Goal: Entertainment & Leisure: Consume media (video, audio)

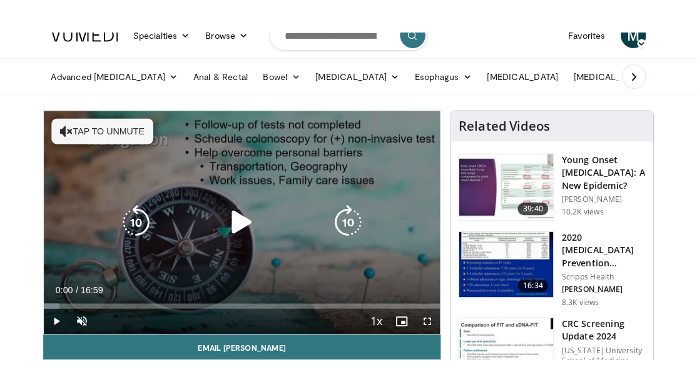
scroll to position [18, 0]
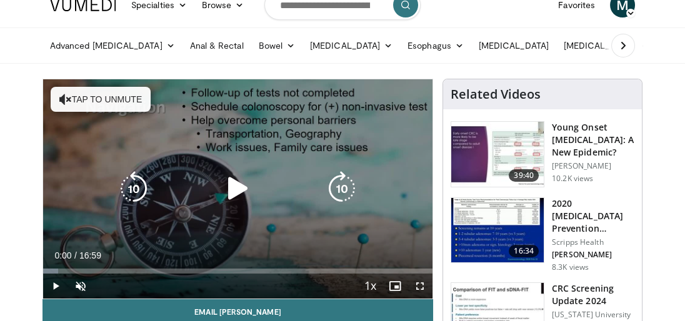
click at [75, 104] on button "Tap to unmute" at bounding box center [101, 99] width 100 height 25
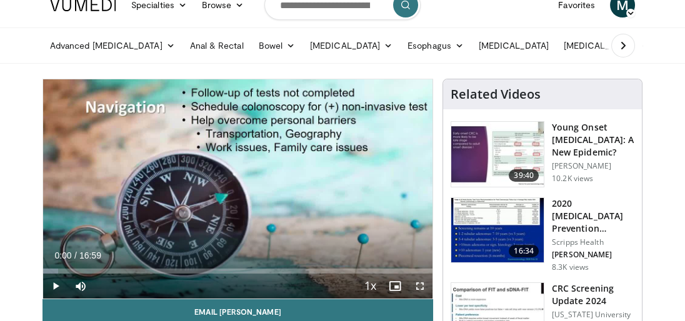
click at [420, 284] on span "Video Player" at bounding box center [420, 286] width 25 height 25
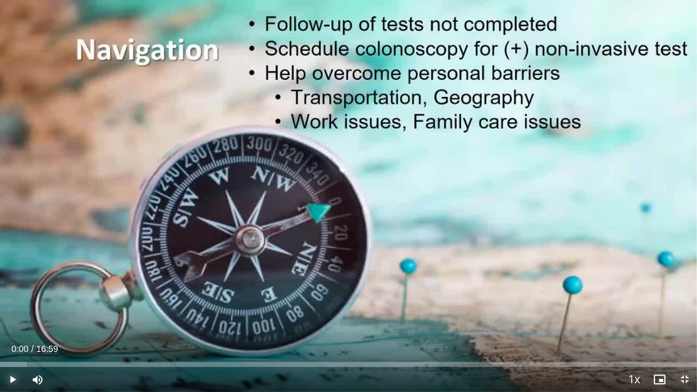
click at [9, 321] on span "Video Player" at bounding box center [12, 379] width 25 height 25
click at [11, 321] on span "Video Player" at bounding box center [12, 379] width 25 height 25
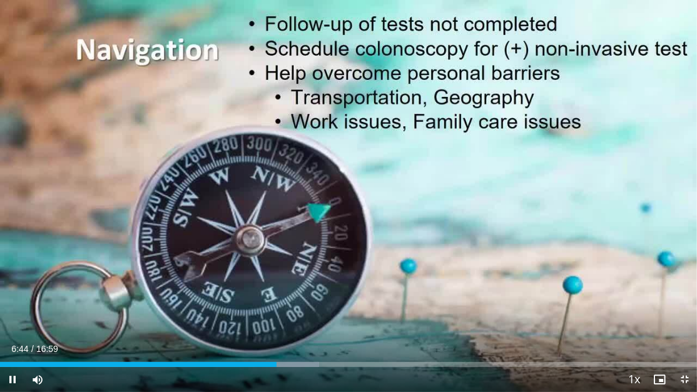
click at [13, 321] on video-js "**********" at bounding box center [348, 196] width 697 height 392
click at [14, 321] on span "Video Player" at bounding box center [12, 379] width 25 height 25
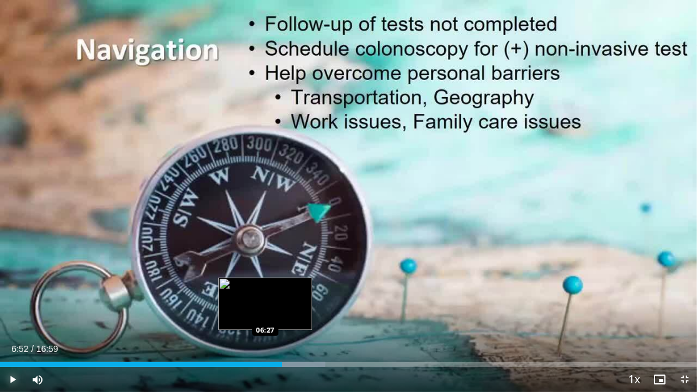
click at [264, 321] on div "Loaded : 46.72% 06:52 06:27" at bounding box center [348, 361] width 697 height 12
click at [251, 321] on div "06:08" at bounding box center [126, 364] width 252 height 5
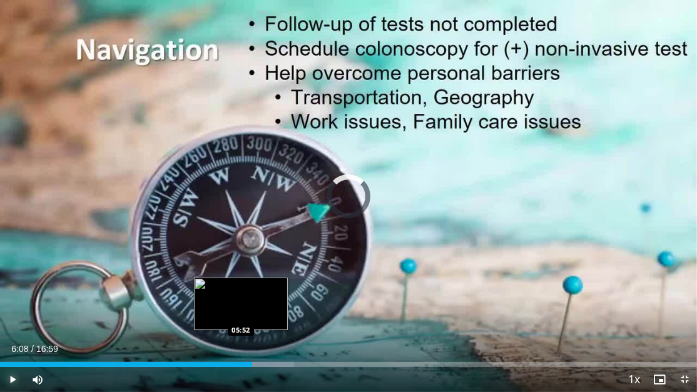
click at [240, 321] on div "06:08" at bounding box center [126, 364] width 252 height 5
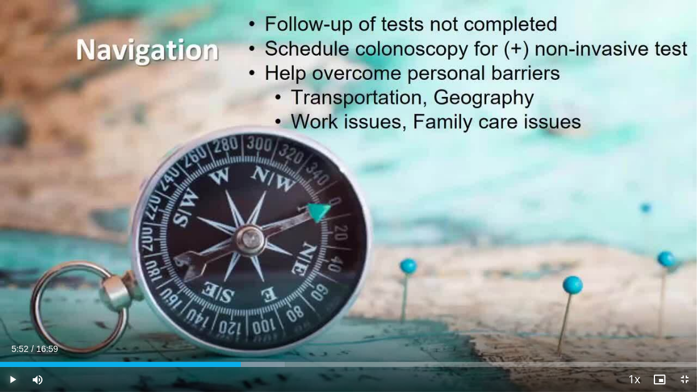
click at [13, 321] on span "Video Player" at bounding box center [12, 379] width 25 height 25
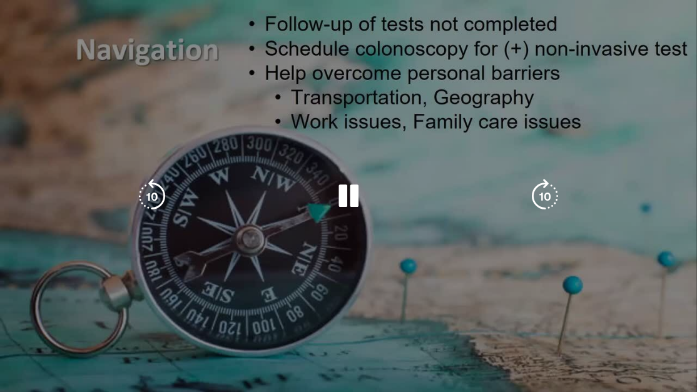
click at [13, 321] on video-js "**********" at bounding box center [348, 196] width 697 height 392
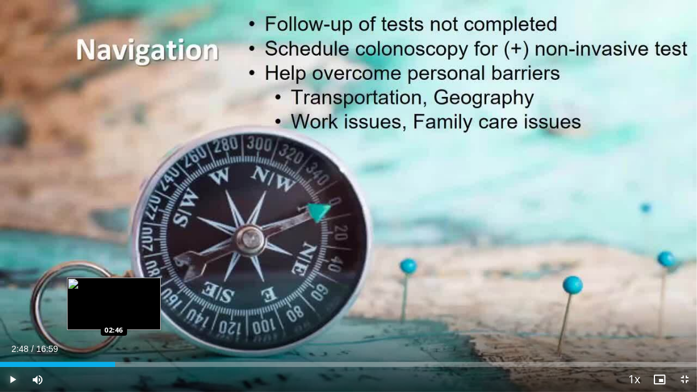
click at [115, 321] on div "Loaded : 16.54% 02:48 02:46" at bounding box center [348, 361] width 697 height 12
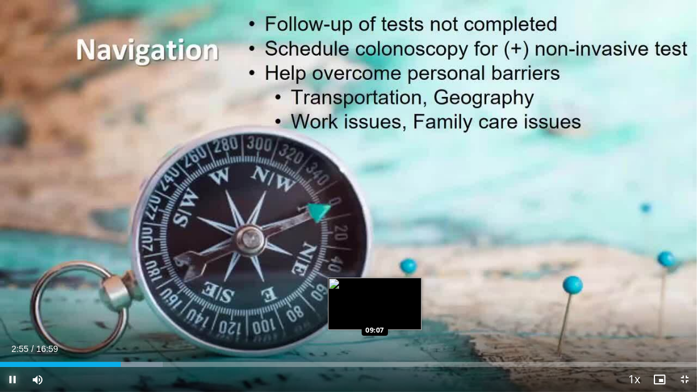
click at [374, 321] on div "Loaded : 23.36% 02:56 09:07" at bounding box center [348, 364] width 697 height 5
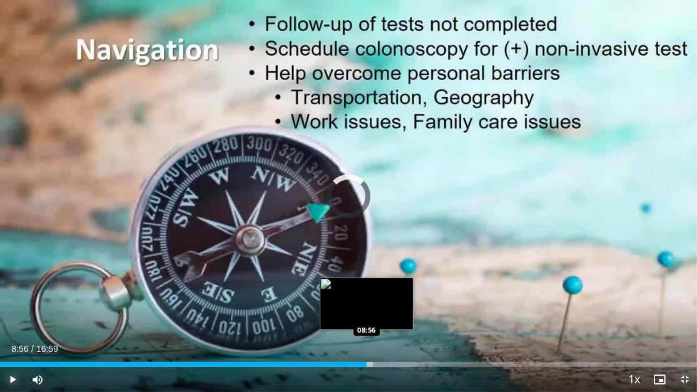
click at [366, 321] on div "08:56" at bounding box center [183, 364] width 366 height 5
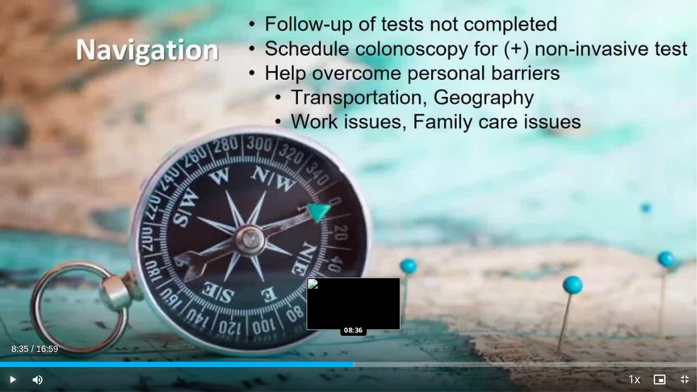
click at [353, 321] on div "Loaded : 51.03% 08:35 08:36" at bounding box center [348, 364] width 697 height 5
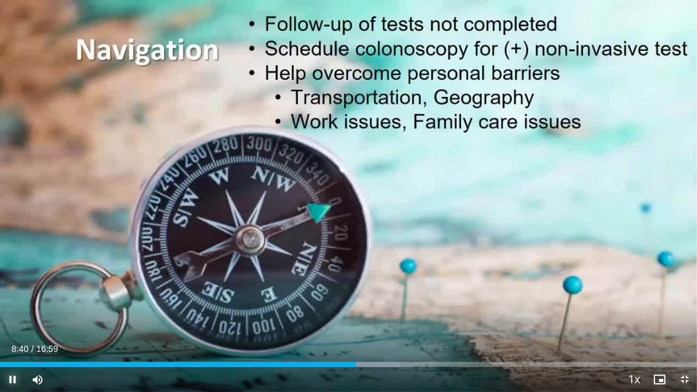
click at [12, 321] on span "Video Player" at bounding box center [12, 379] width 25 height 25
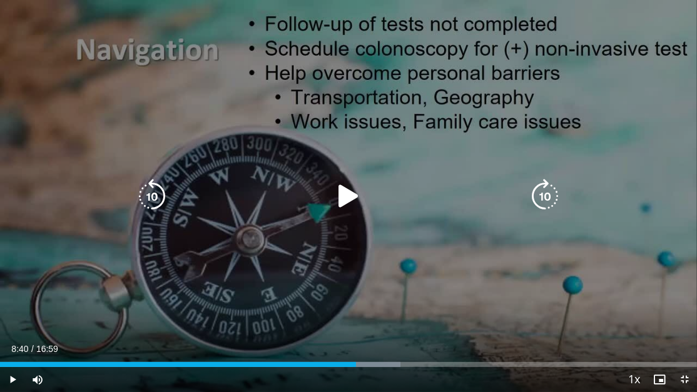
click at [345, 196] on icon "Video Player" at bounding box center [348, 196] width 35 height 35
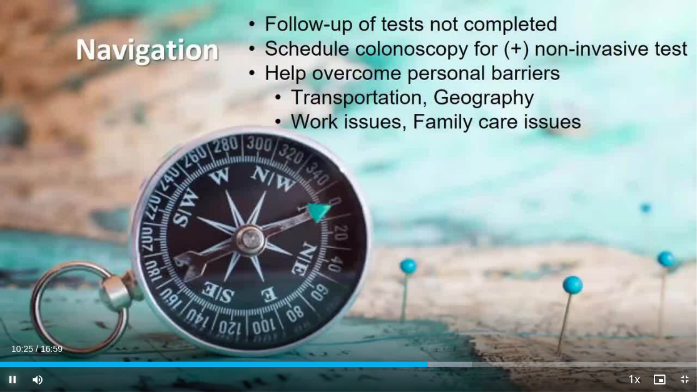
click at [13, 321] on span "Video Player" at bounding box center [12, 379] width 25 height 25
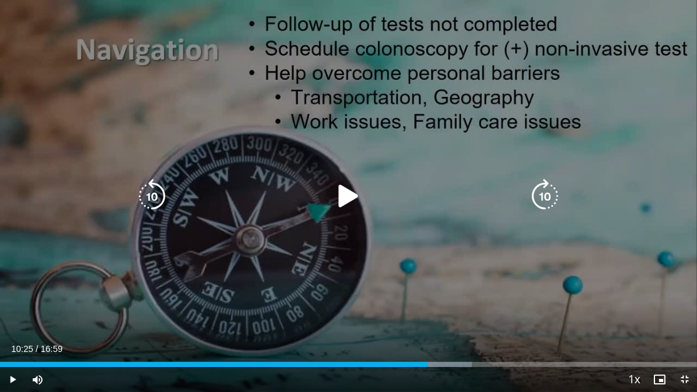
click at [350, 193] on icon "Video Player" at bounding box center [348, 196] width 35 height 35
click at [349, 194] on icon "Video Player" at bounding box center [348, 196] width 35 height 35
click at [670, 206] on div "10 seconds Tap to unmute" at bounding box center [348, 196] width 697 height 392
click at [348, 196] on icon "Video Player" at bounding box center [348, 196] width 35 height 35
click at [347, 193] on icon "Video Player" at bounding box center [348, 196] width 35 height 35
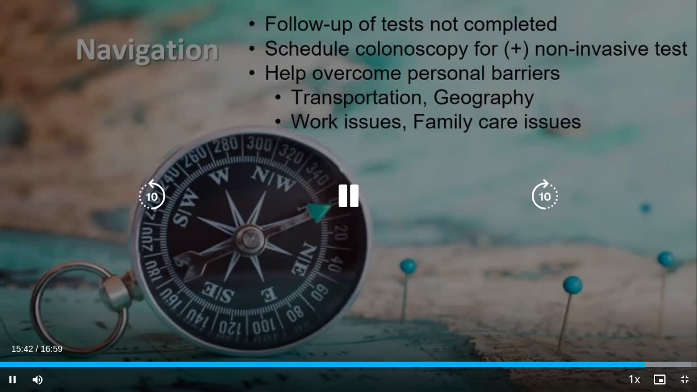
click at [340, 196] on icon "Video Player" at bounding box center [348, 196] width 35 height 35
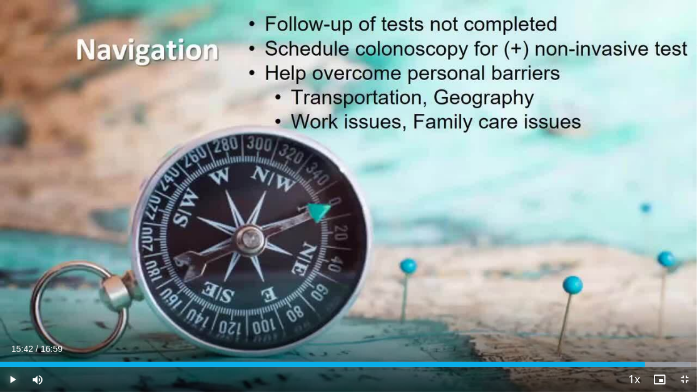
click at [14, 321] on span "Video Player" at bounding box center [12, 379] width 25 height 25
click at [12, 321] on span "Video Player" at bounding box center [12, 379] width 25 height 25
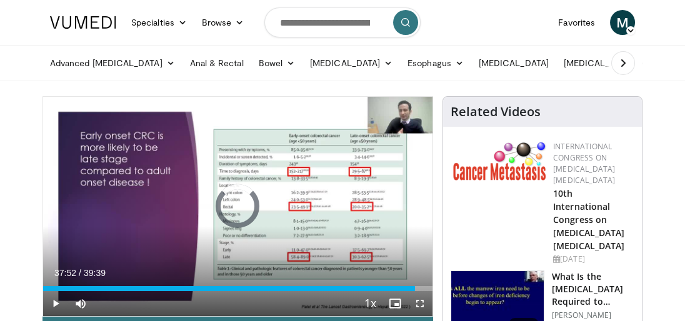
click at [415, 289] on div "Loaded : 2.50% 00:12 37:52" at bounding box center [238, 288] width 390 height 5
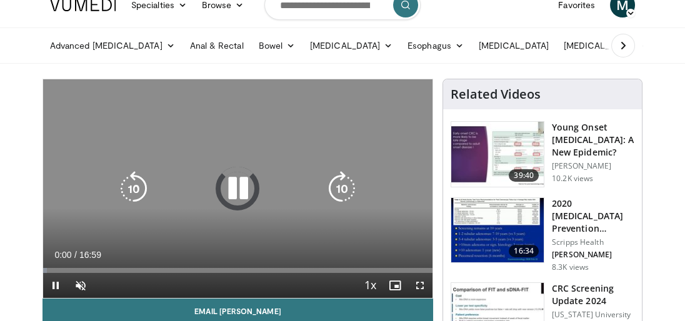
click at [234, 171] on icon "Video Player" at bounding box center [237, 188] width 35 height 35
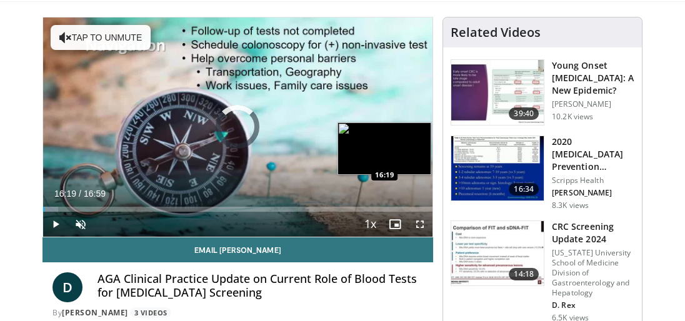
click at [418, 210] on div "Loaded : 3.89% 16:19 16:19" at bounding box center [238, 209] width 390 height 5
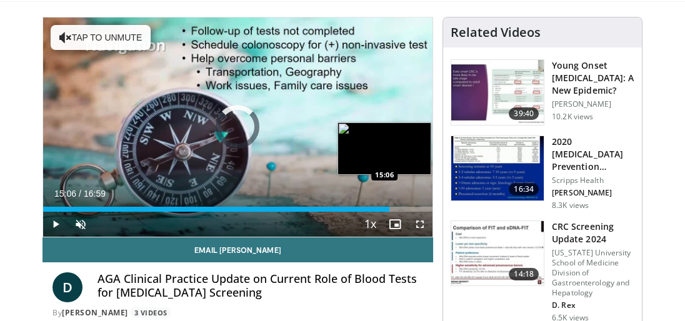
click at [390, 208] on div "Loaded : 0.00% 15:06 15:06" at bounding box center [238, 209] width 390 height 5
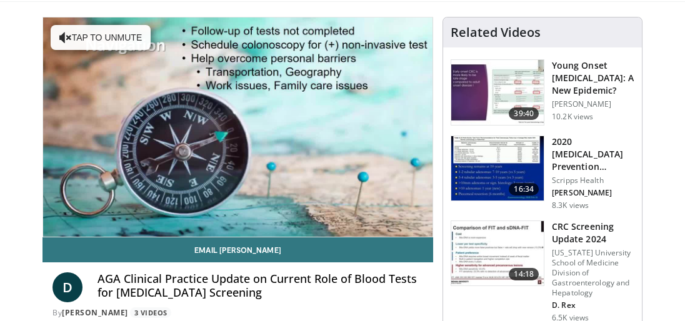
click at [375, 207] on video-js "**********" at bounding box center [238, 127] width 390 height 219
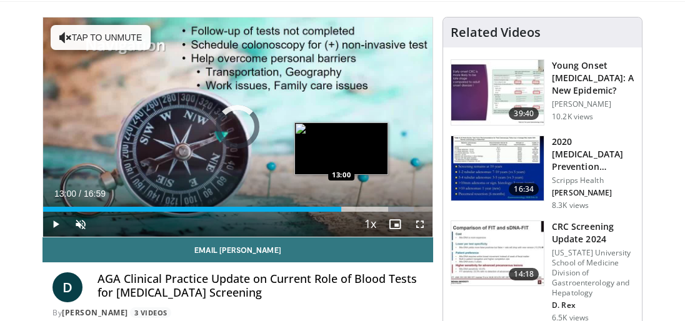
click at [341, 208] on div "Loaded : 95.19% 13:00 13:00" at bounding box center [238, 209] width 390 height 5
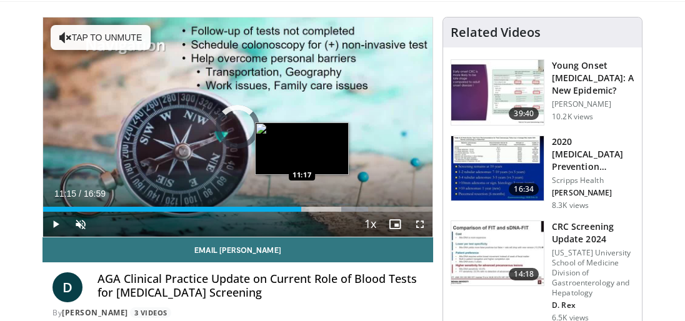
click at [301, 207] on div "Loaded : 83.41% 13:04 11:17" at bounding box center [238, 209] width 390 height 5
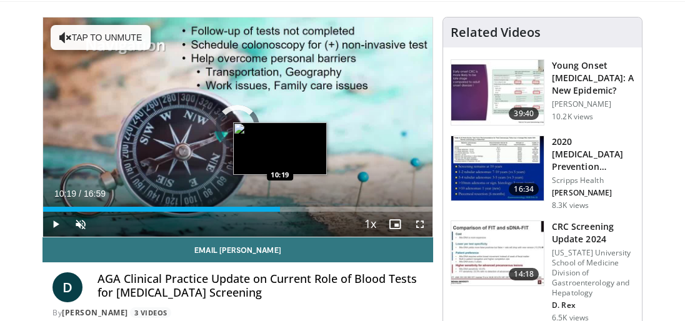
click at [279, 207] on div "10:19" at bounding box center [161, 209] width 237 height 5
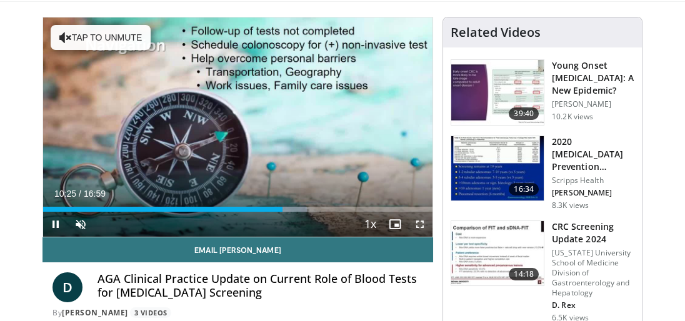
click at [421, 224] on span "Video Player" at bounding box center [420, 224] width 25 height 25
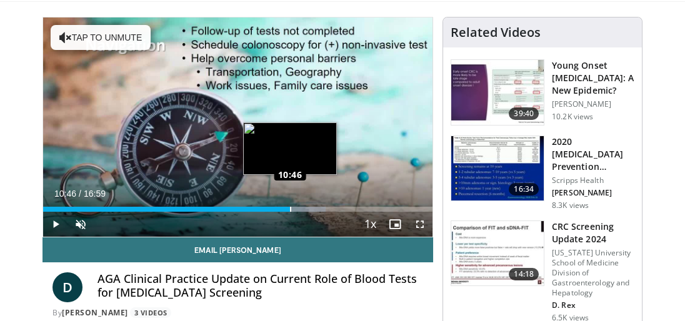
click at [289, 210] on div "10:46" at bounding box center [166, 209] width 247 height 5
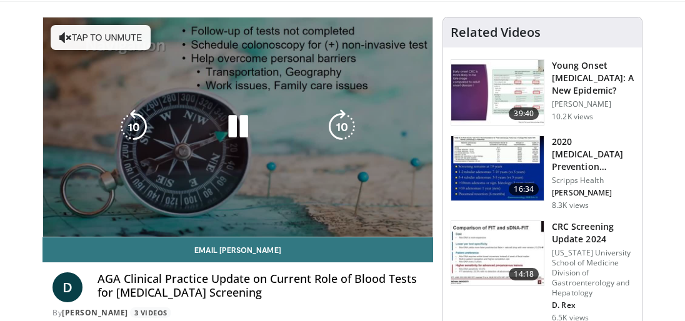
click at [53, 221] on video-js "**********" at bounding box center [238, 127] width 390 height 219
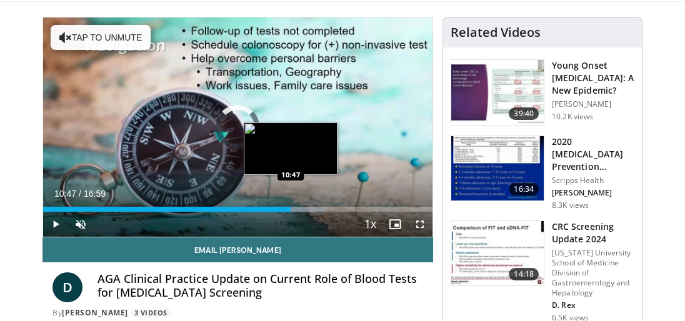
click at [290, 208] on div "10:47" at bounding box center [167, 209] width 248 height 5
click at [285, 208] on div "10:50" at bounding box center [164, 209] width 243 height 5
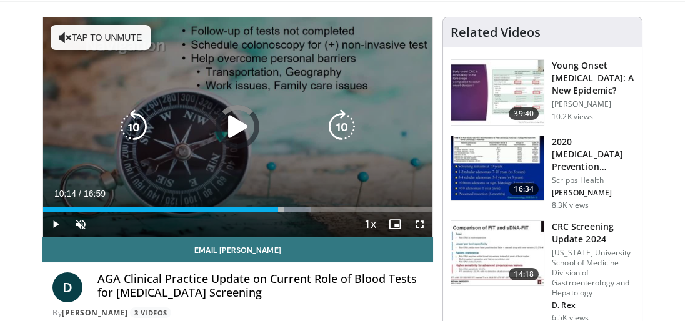
click at [278, 208] on div "Loaded : 68.69% 10:14 10:21" at bounding box center [238, 209] width 390 height 5
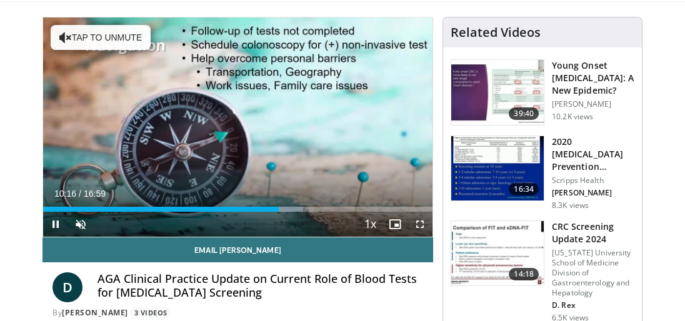
click at [55, 223] on video-js "**********" at bounding box center [238, 127] width 390 height 219
click at [58, 223] on span "Video Player" at bounding box center [55, 224] width 25 height 25
click at [421, 223] on span "Video Player" at bounding box center [420, 224] width 25 height 25
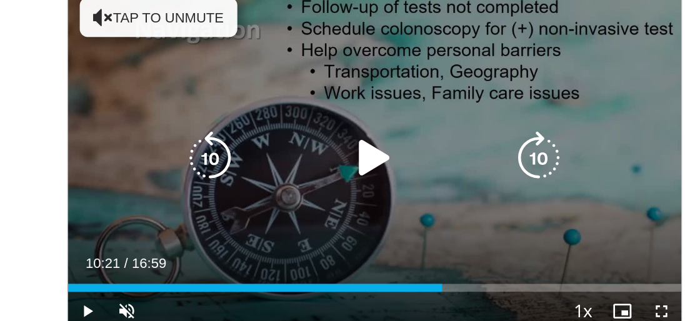
click at [68, 35] on icon "Video Player" at bounding box center [65, 37] width 13 height 13
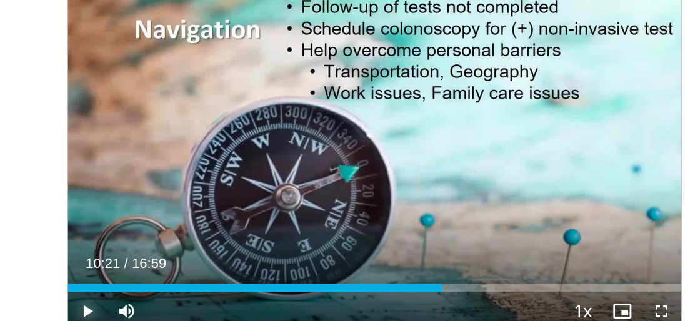
click at [54, 223] on span "Video Player" at bounding box center [55, 224] width 25 height 25
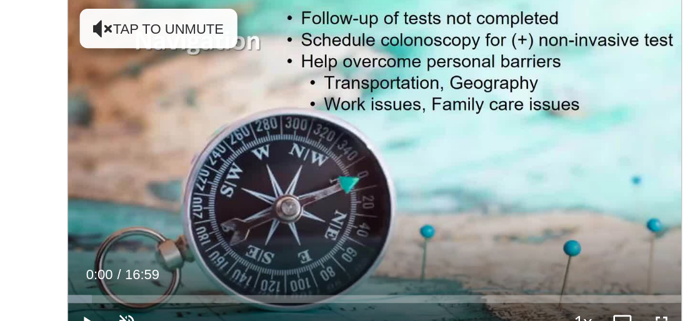
scroll to position [79, 0]
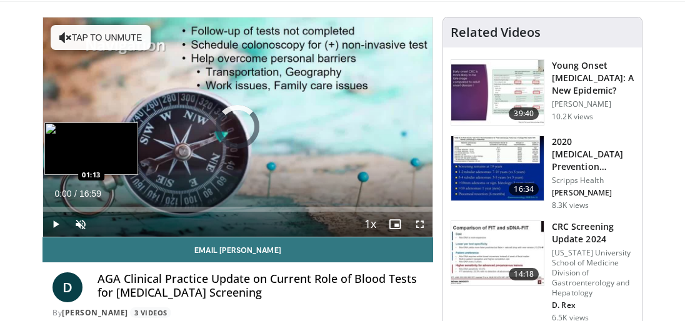
click at [71, 207] on div "Loaded : 0.00% 00:00 01:13" at bounding box center [238, 209] width 390 height 5
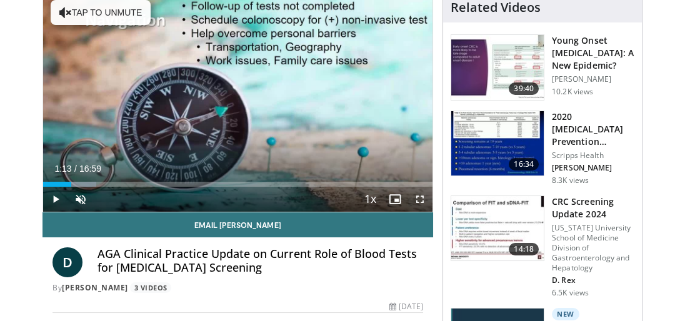
scroll to position [103, 0]
